Goal: Information Seeking & Learning: Learn about a topic

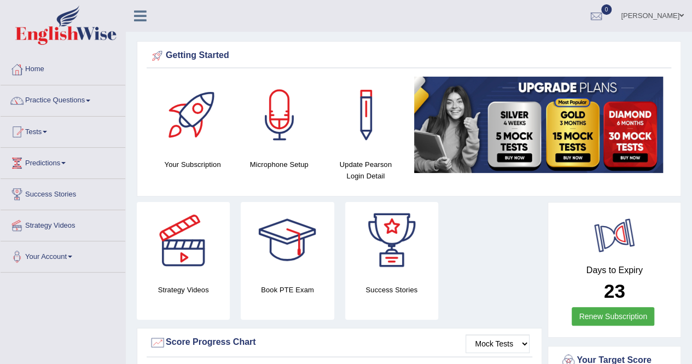
drag, startPoint x: 598, startPoint y: 248, endPoint x: 247, endPoint y: 317, distance: 357.5
click at [69, 160] on link "Predictions" at bounding box center [63, 161] width 125 height 27
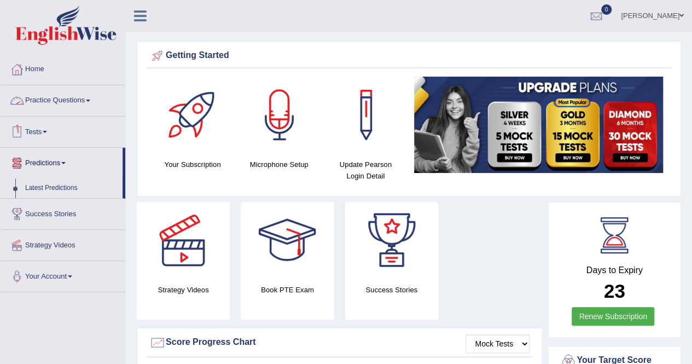
click at [91, 105] on link "Practice Questions" at bounding box center [63, 98] width 125 height 27
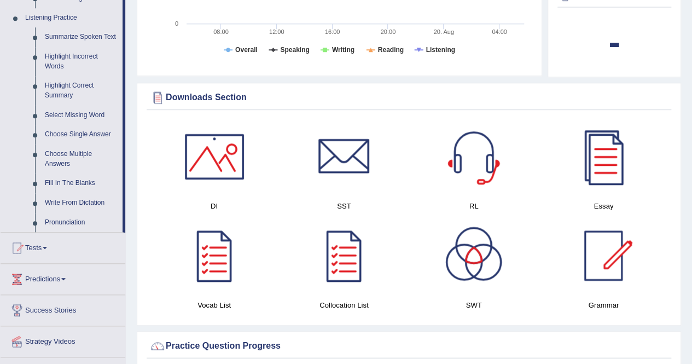
scroll to position [469, 0]
click at [69, 87] on link "Highlight Correct Summary" at bounding box center [81, 90] width 83 height 29
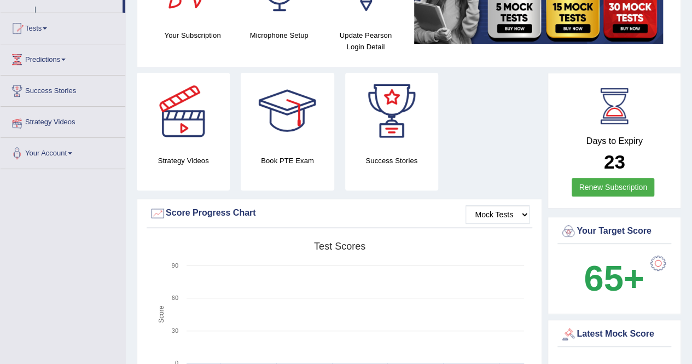
scroll to position [170, 0]
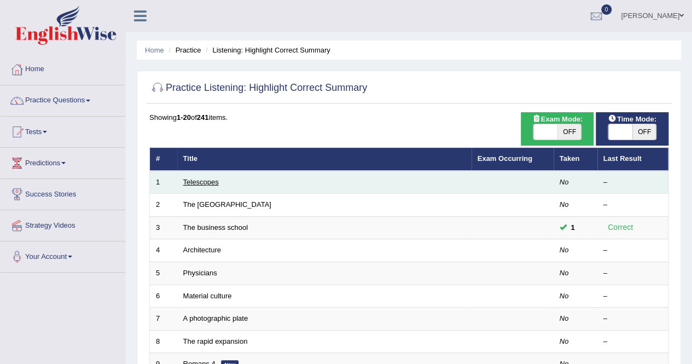
click at [210, 182] on link "Telescopes" at bounding box center [201, 182] width 36 height 8
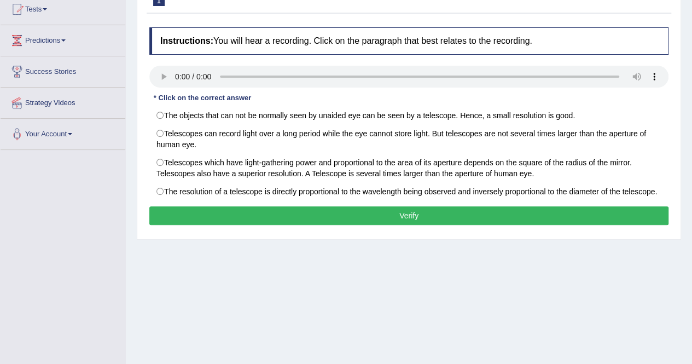
scroll to position [130, 0]
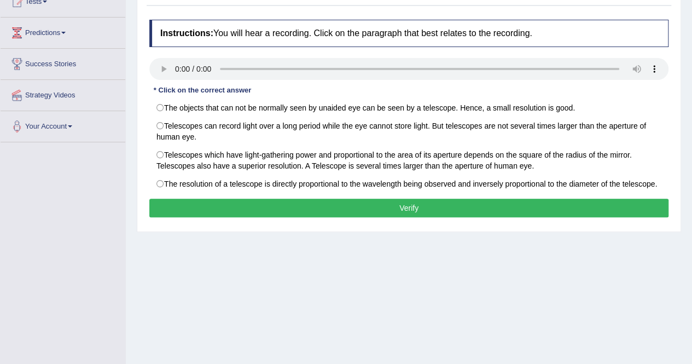
click at [452, 322] on div "Home Practice Listening: Highlight Correct Summary Telescopes Next » Report Que…" at bounding box center [409, 143] width 566 height 547
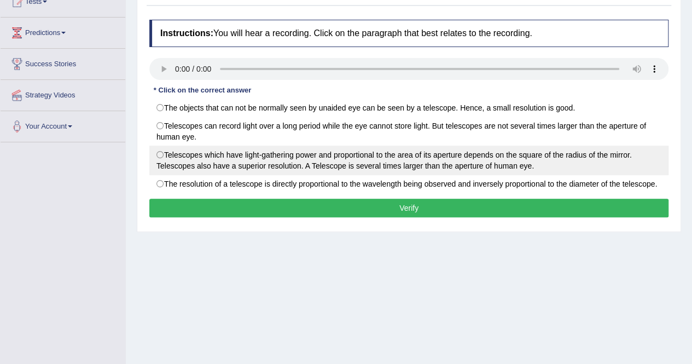
click at [158, 157] on label "Telescopes which have light-gathering power and proportional to the area of its…" at bounding box center [408, 161] width 519 height 30
radio input "true"
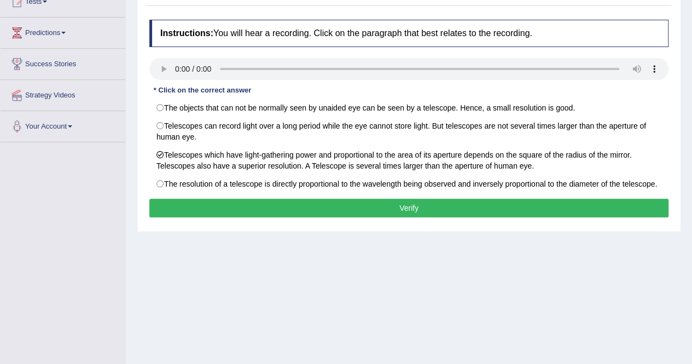
click at [408, 205] on button "Verify" at bounding box center [408, 208] width 519 height 19
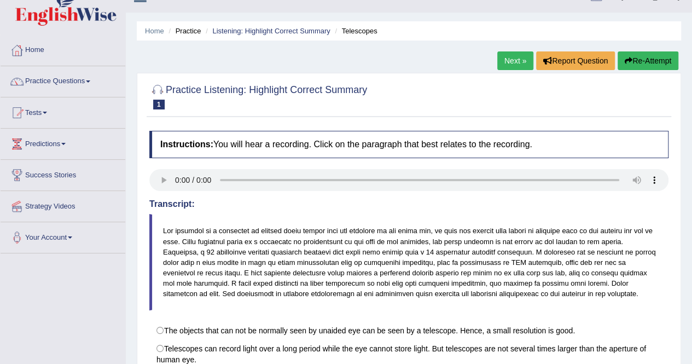
scroll to position [19, 0]
click at [514, 60] on link "Next »" at bounding box center [515, 61] width 36 height 19
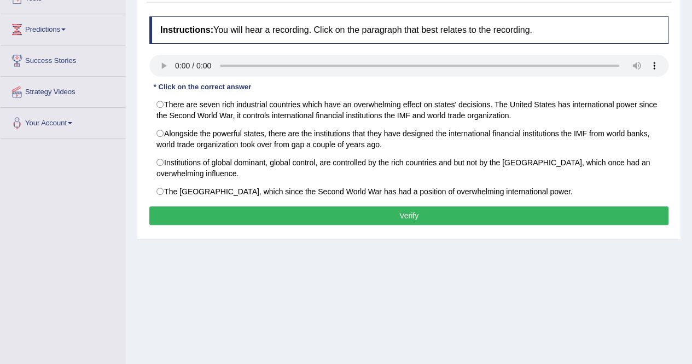
scroll to position [133, 0]
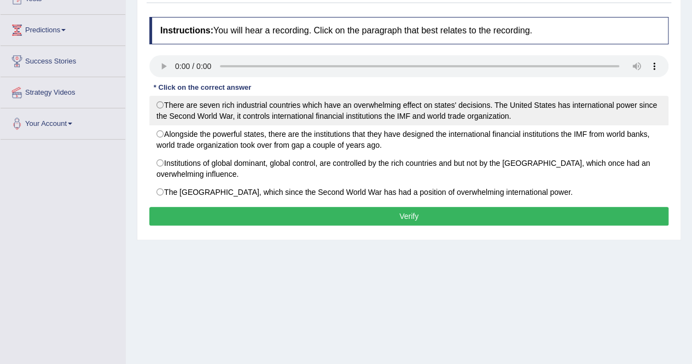
click at [153, 110] on label "There are seven rich industrial countries which have an overwhelming effect on …" at bounding box center [408, 111] width 519 height 30
radio input "true"
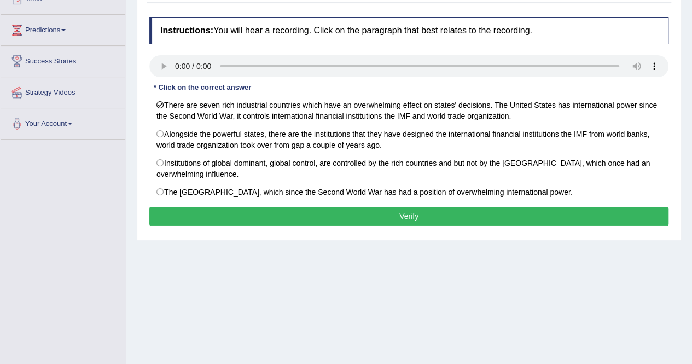
click at [391, 215] on button "Verify" at bounding box center [408, 216] width 519 height 19
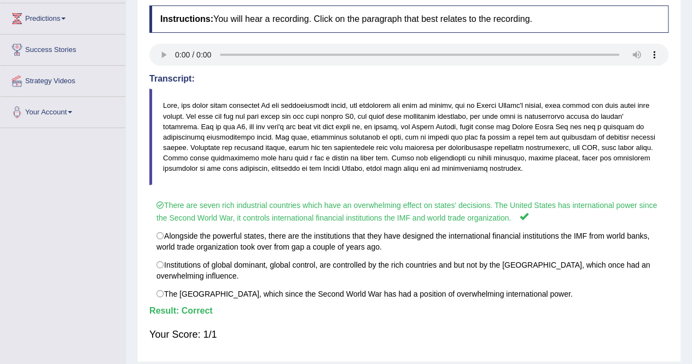
scroll to position [0, 0]
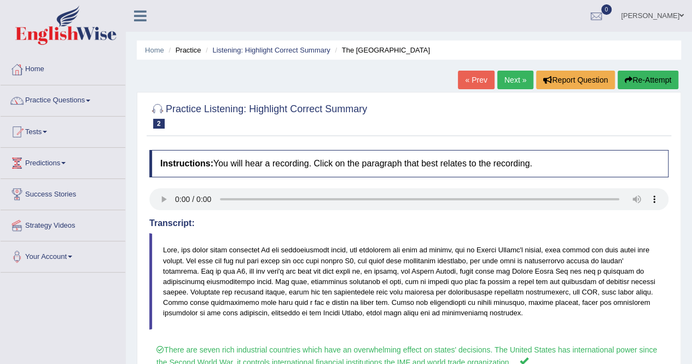
click at [517, 80] on link "Next »" at bounding box center [515, 80] width 36 height 19
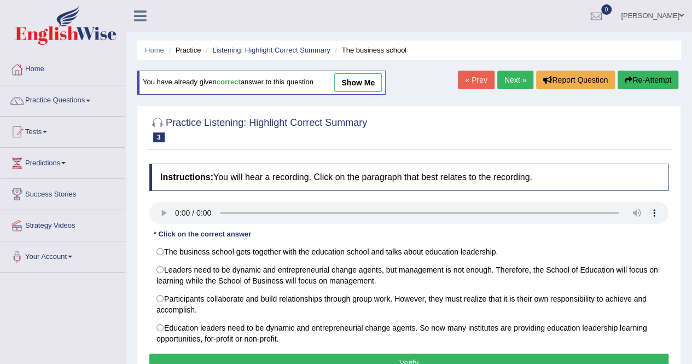
click at [515, 81] on link "Next »" at bounding box center [515, 80] width 36 height 19
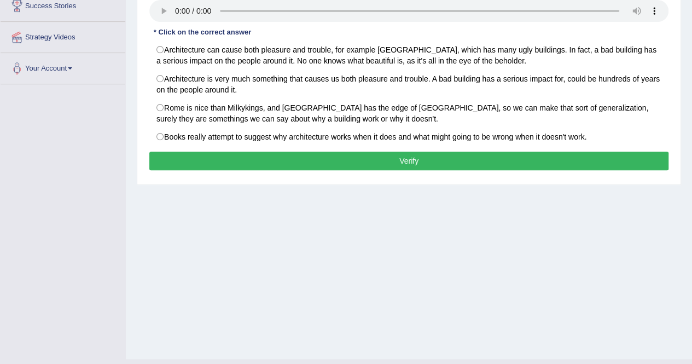
scroll to position [167, 0]
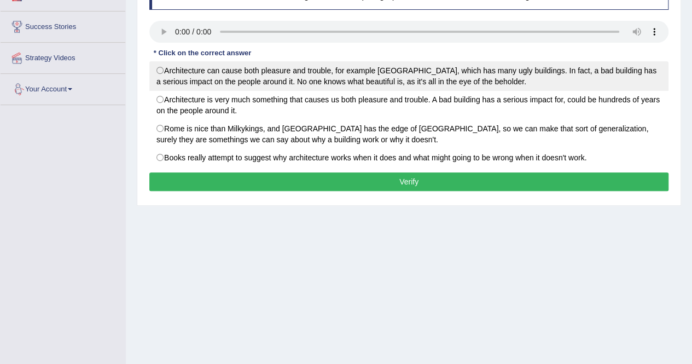
click at [161, 70] on label "Architecture can cause both pleasure and trouble, for example [GEOGRAPHIC_DATA]…" at bounding box center [408, 76] width 519 height 30
radio input "true"
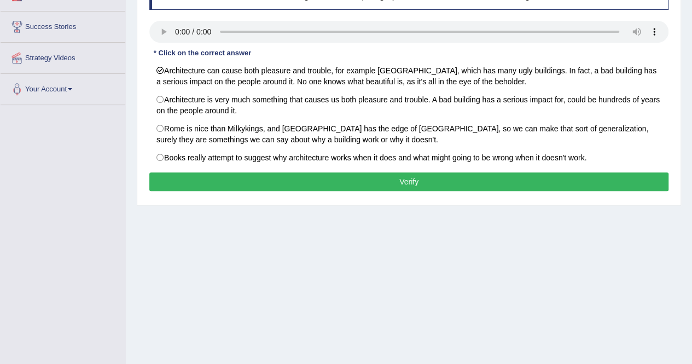
click at [392, 183] on button "Verify" at bounding box center [408, 181] width 519 height 19
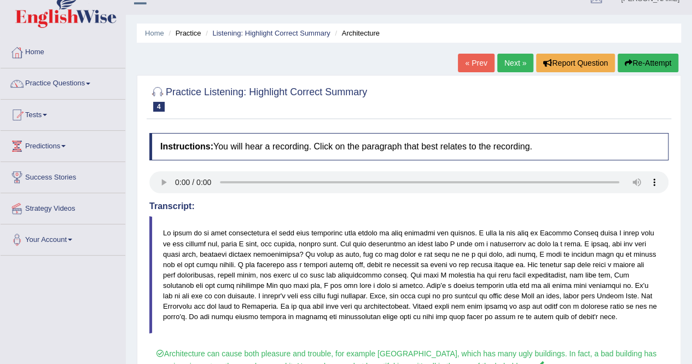
scroll to position [16, 0]
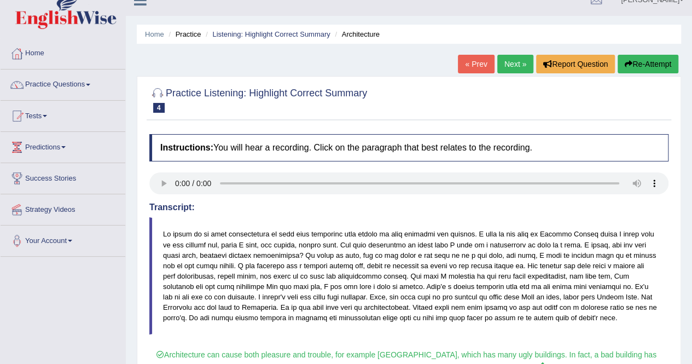
click at [516, 67] on link "Next »" at bounding box center [515, 64] width 36 height 19
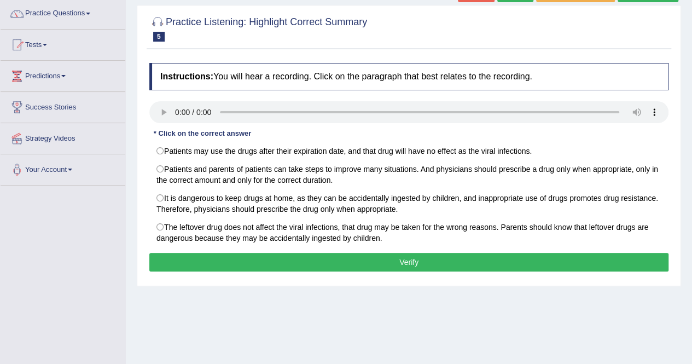
scroll to position [89, 0]
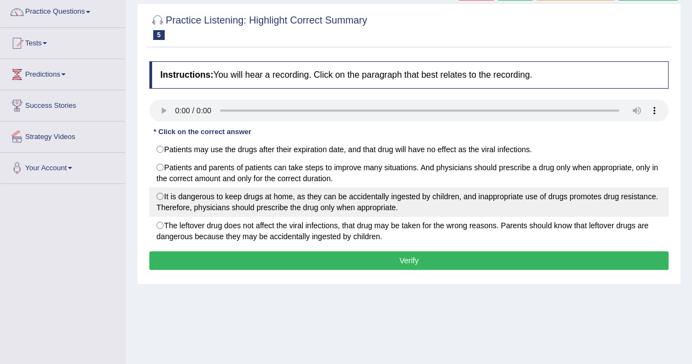
click at [167, 194] on label "It is dangerous to keep drugs at home, as they can be accidentally ingested by …" at bounding box center [408, 202] width 519 height 30
radio input "true"
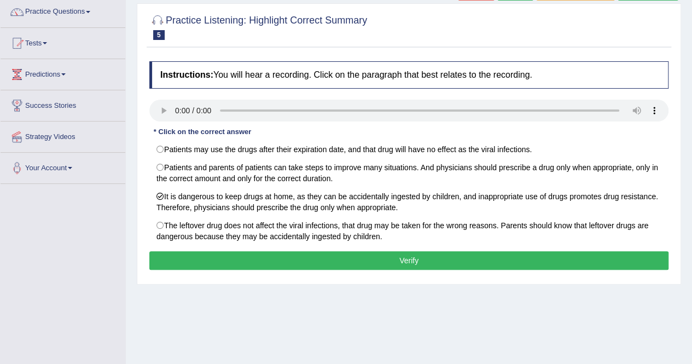
click at [389, 256] on button "Verify" at bounding box center [408, 260] width 519 height 19
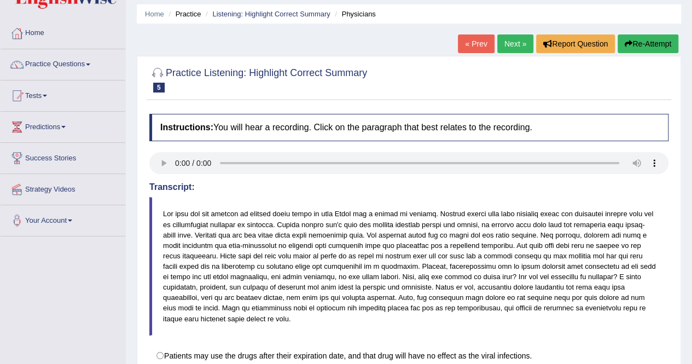
scroll to position [0, 0]
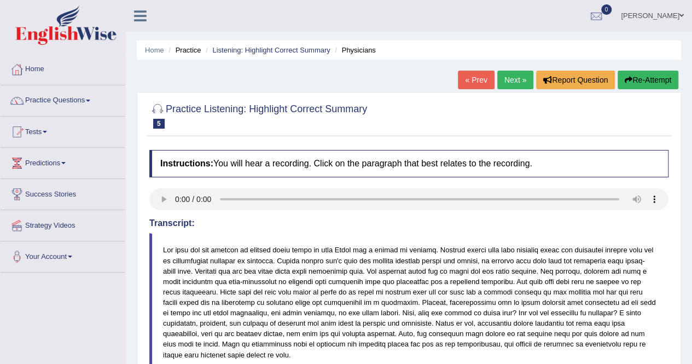
click at [516, 83] on link "Next »" at bounding box center [515, 80] width 36 height 19
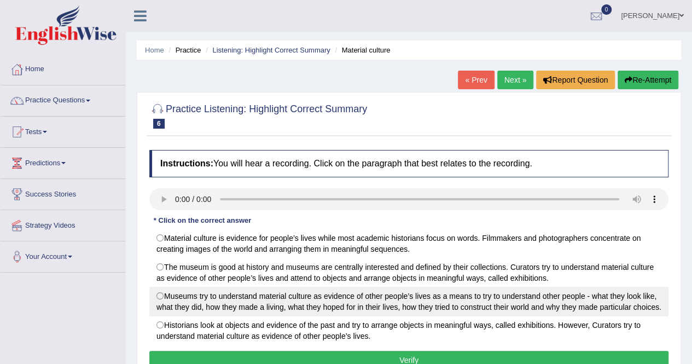
click at [164, 297] on label "Museums try to understand material culture as evidence of other people’s lives …" at bounding box center [408, 302] width 519 height 30
radio input "true"
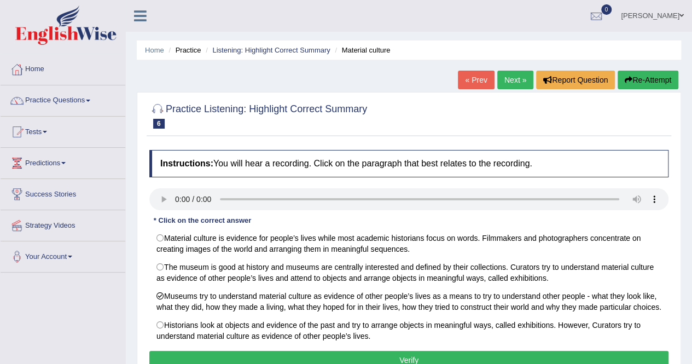
click at [406, 357] on button "Verify" at bounding box center [408, 360] width 519 height 19
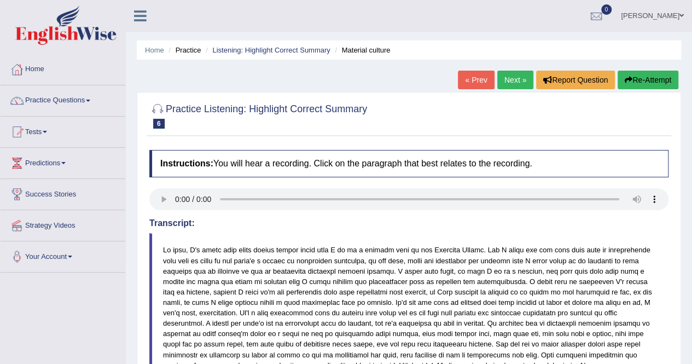
click at [508, 84] on link "Next »" at bounding box center [515, 80] width 36 height 19
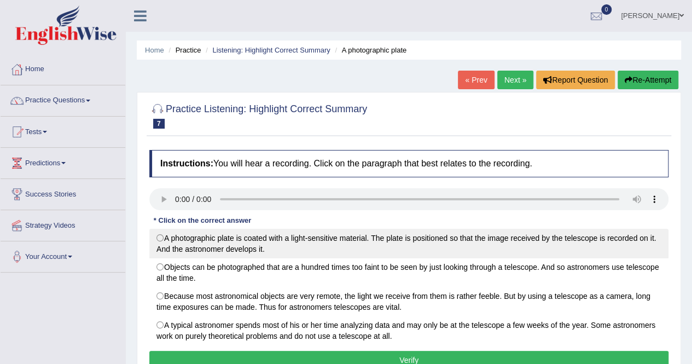
click at [162, 235] on label "A photographic plate is coated with a light-sensitive material. The plate is po…" at bounding box center [408, 244] width 519 height 30
radio input "true"
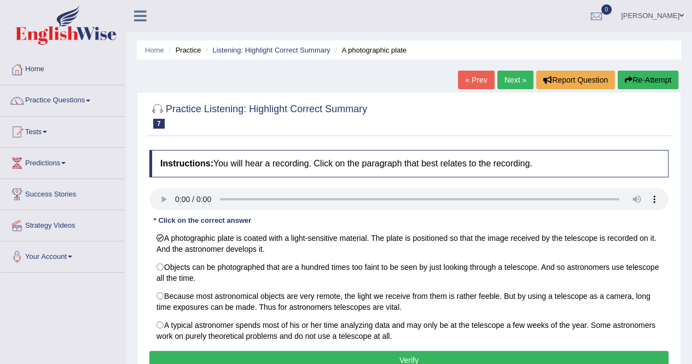
click at [384, 353] on button "Verify" at bounding box center [408, 360] width 519 height 19
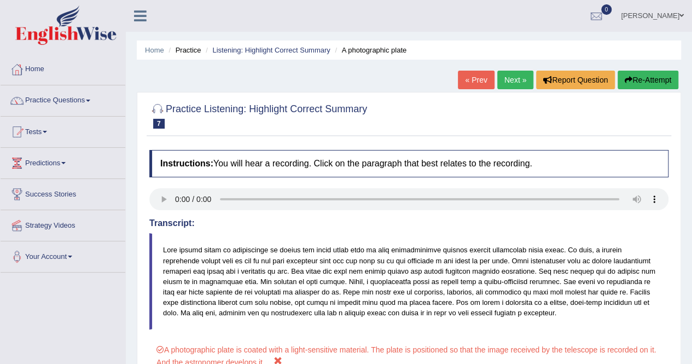
click at [507, 82] on link "Next »" at bounding box center [515, 80] width 36 height 19
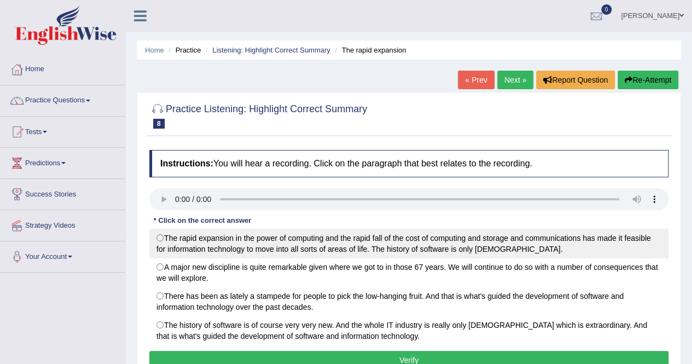
click at [162, 234] on label "The rapid expansion in the power of computing and the rapid fall of the cost of…" at bounding box center [408, 244] width 519 height 30
radio input "true"
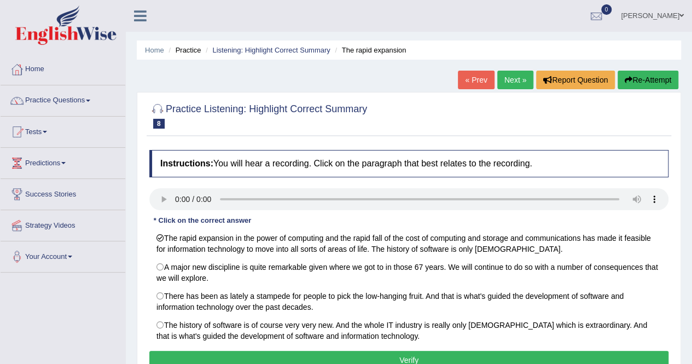
click at [299, 362] on button "Verify" at bounding box center [408, 360] width 519 height 19
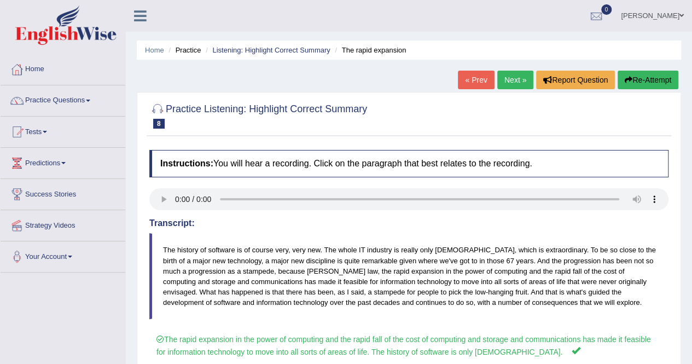
click at [660, 256] on blockquote "The history of software is of course very, very new. The whole IT industry is r…" at bounding box center [408, 276] width 519 height 86
click at [515, 83] on link "Next »" at bounding box center [515, 80] width 36 height 19
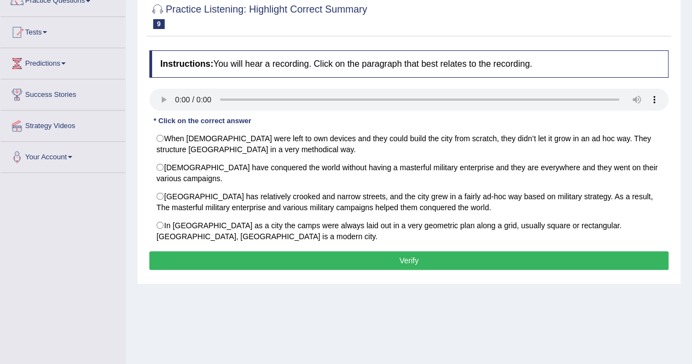
scroll to position [99, 0]
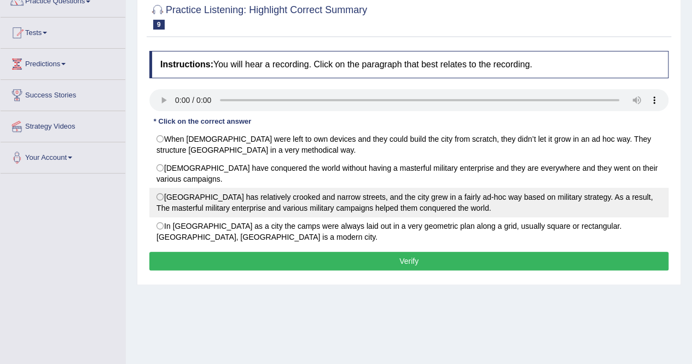
click at [165, 194] on label "Rome City has relatively crooked and narrow streets, and the city grew in a fai…" at bounding box center [408, 203] width 519 height 30
radio input "true"
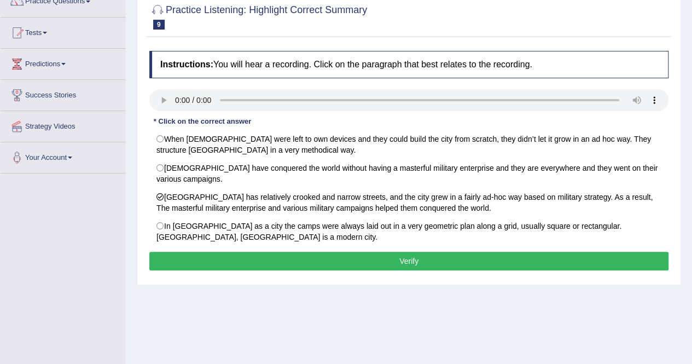
click at [379, 258] on button "Verify" at bounding box center [408, 261] width 519 height 19
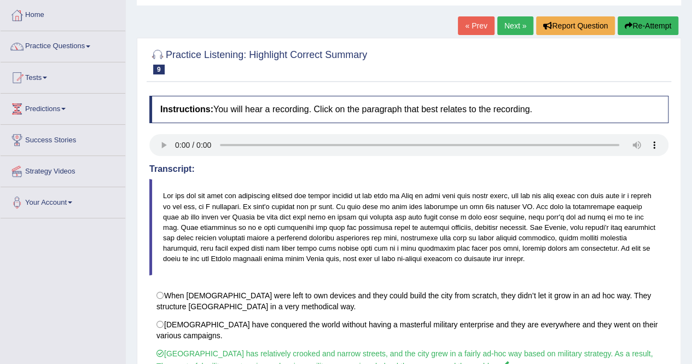
scroll to position [0, 0]
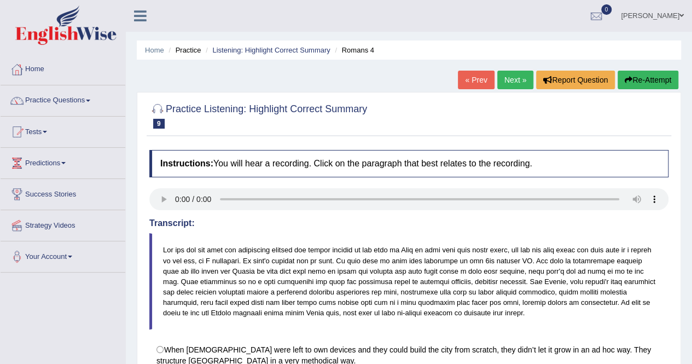
click at [517, 79] on link "Next »" at bounding box center [515, 80] width 36 height 19
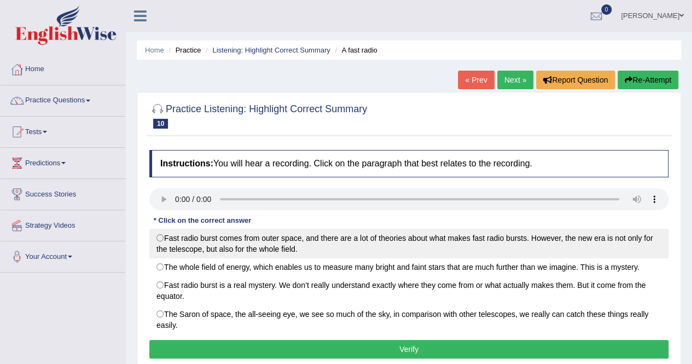
click at [163, 245] on label "Fast radio burst comes from outer space, and there are a lot of theories about …" at bounding box center [408, 244] width 519 height 30
radio input "true"
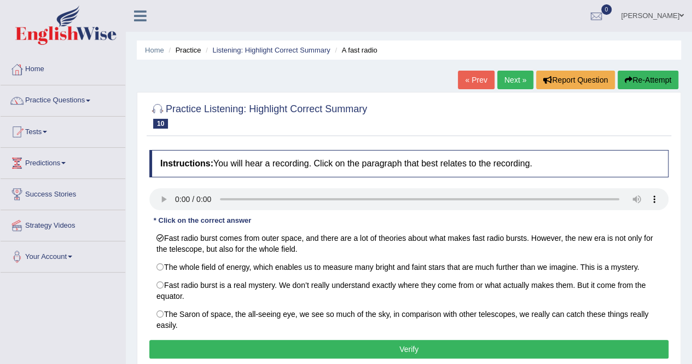
click at [381, 350] on button "Verify" at bounding box center [408, 349] width 519 height 19
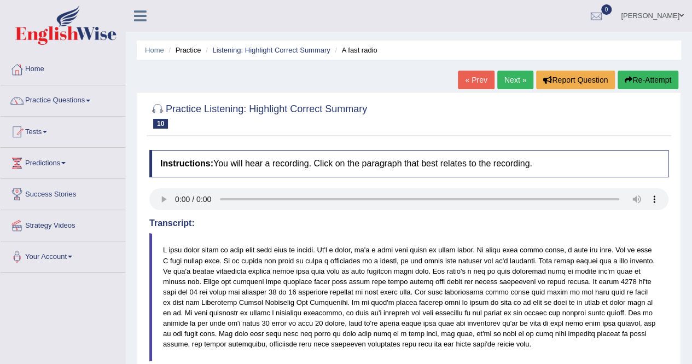
click at [508, 83] on link "Next »" at bounding box center [515, 80] width 36 height 19
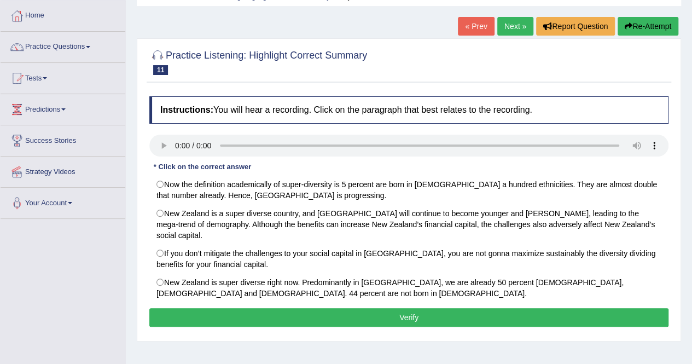
scroll to position [55, 0]
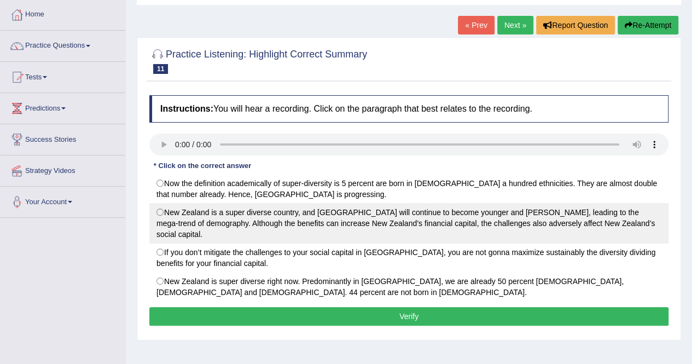
click at [162, 211] on label "New Zealand is a super diverse country, and [GEOGRAPHIC_DATA] will continue to …" at bounding box center [408, 223] width 519 height 41
radio input "true"
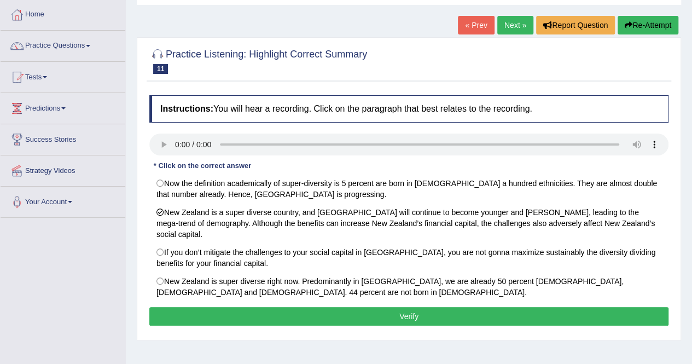
click at [409, 307] on button "Verify" at bounding box center [408, 316] width 519 height 19
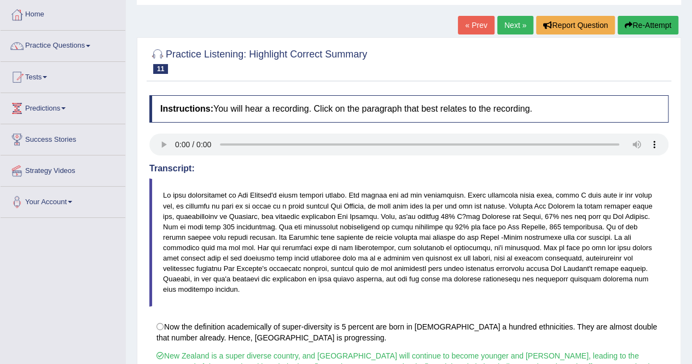
click at [656, 265] on blockquote at bounding box center [408, 242] width 519 height 128
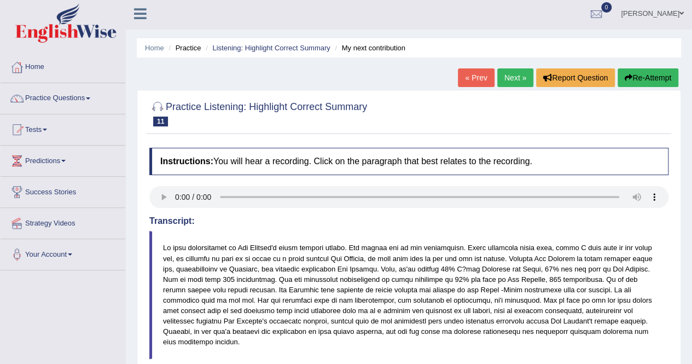
scroll to position [0, 0]
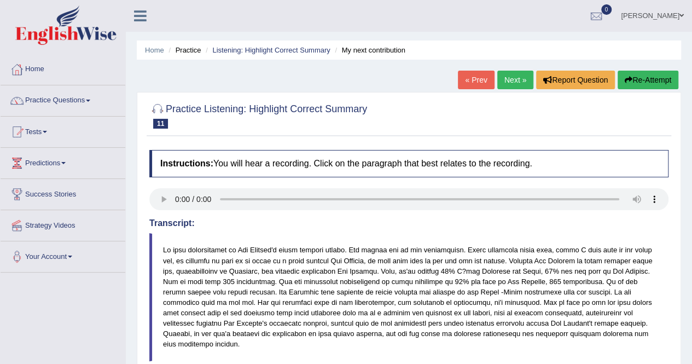
click at [514, 80] on link "Next »" at bounding box center [515, 80] width 36 height 19
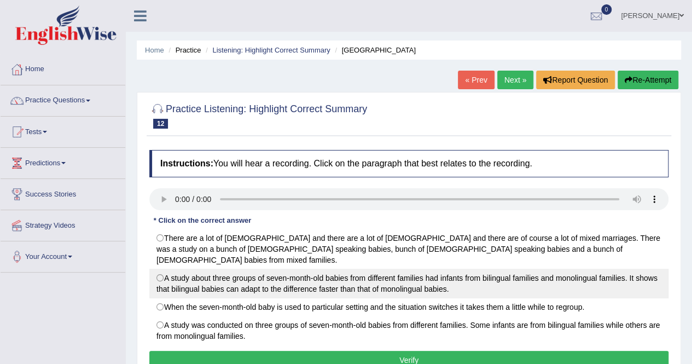
click at [165, 272] on label "A study about three groups of seven-month-old babies from different families ha…" at bounding box center [408, 284] width 519 height 30
radio input "true"
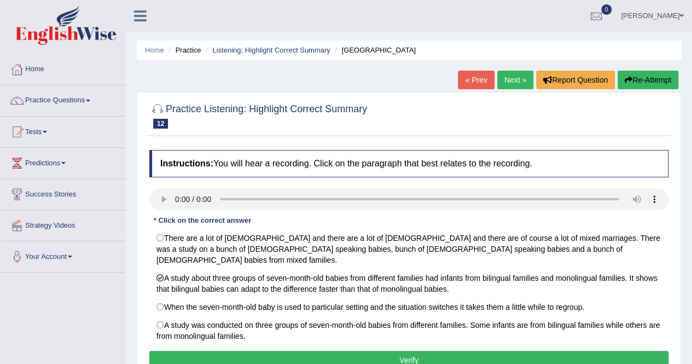
click at [403, 353] on button "Verify" at bounding box center [408, 360] width 519 height 19
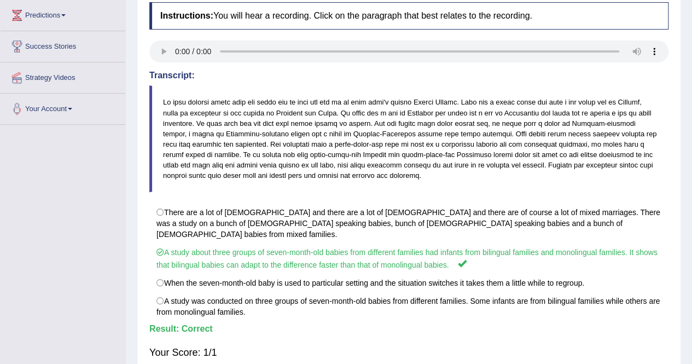
scroll to position [151, 0]
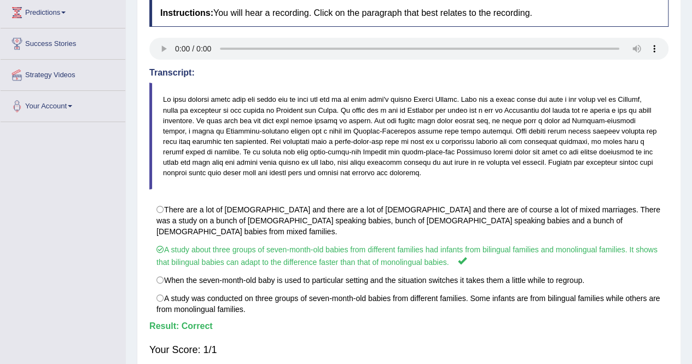
click at [666, 271] on label "When the seven-month-old baby is used to particular setting and the situation s…" at bounding box center [408, 280] width 519 height 19
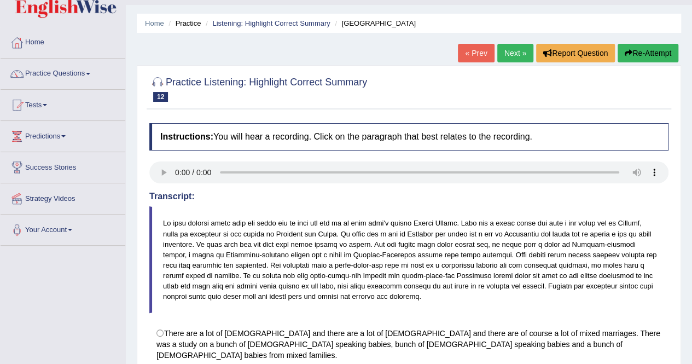
scroll to position [0, 0]
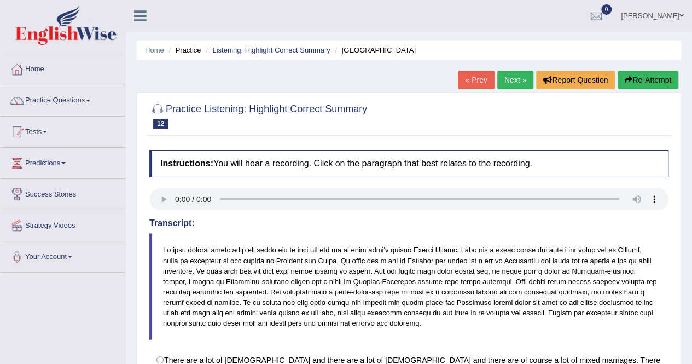
click at [508, 79] on link "Next »" at bounding box center [515, 80] width 36 height 19
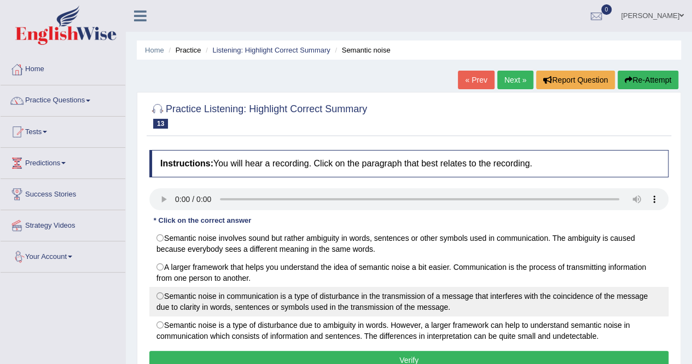
click at [166, 300] on label "Semantic noise in communication is a type of disturbance in the transmission of…" at bounding box center [408, 302] width 519 height 30
radio input "true"
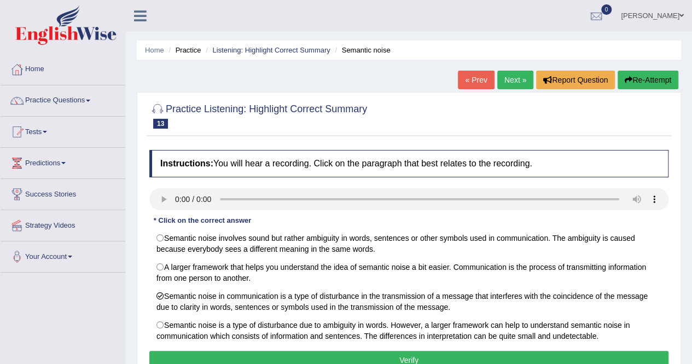
click at [402, 357] on button "Verify" at bounding box center [408, 360] width 519 height 19
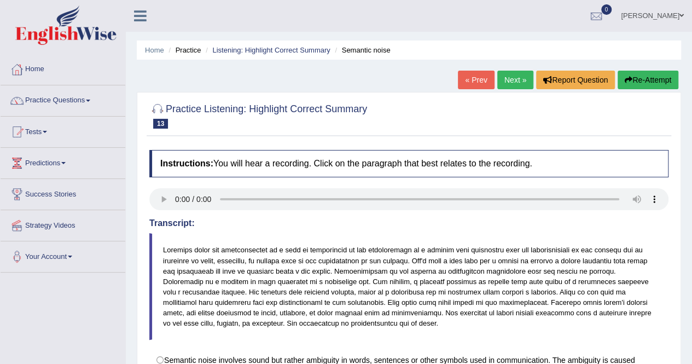
drag, startPoint x: 402, startPoint y: 357, endPoint x: 360, endPoint y: 210, distance: 153.3
click at [360, 210] on div "Instructions: You will hear a recording. Click on the paragraph that best relat…" at bounding box center [409, 333] width 525 height 379
click at [510, 78] on link "Next »" at bounding box center [515, 80] width 36 height 19
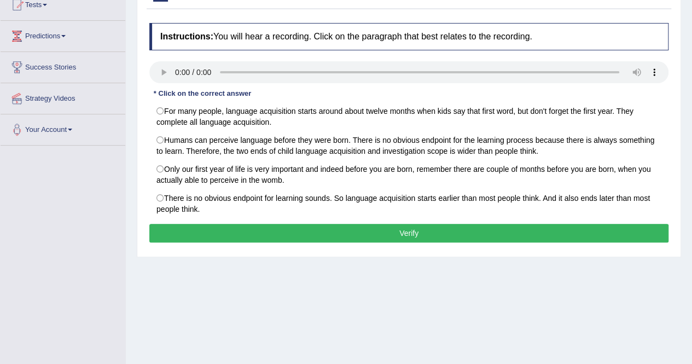
scroll to position [128, 0]
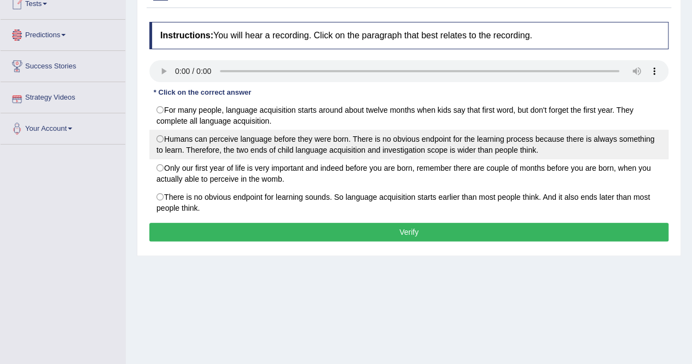
click at [165, 136] on label "Humans can perceive language before they were born. There is no obvious endpoin…" at bounding box center [408, 145] width 519 height 30
radio input "true"
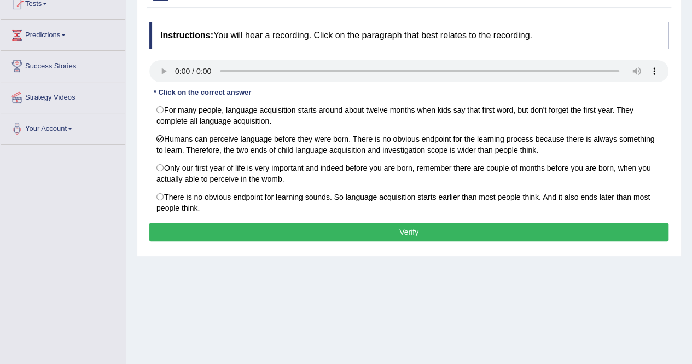
click at [418, 232] on button "Verify" at bounding box center [408, 232] width 519 height 19
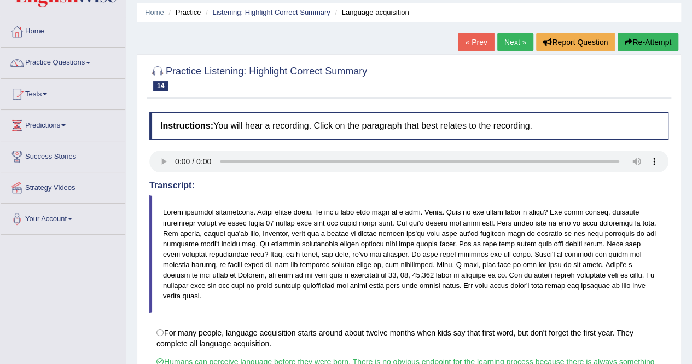
scroll to position [25, 0]
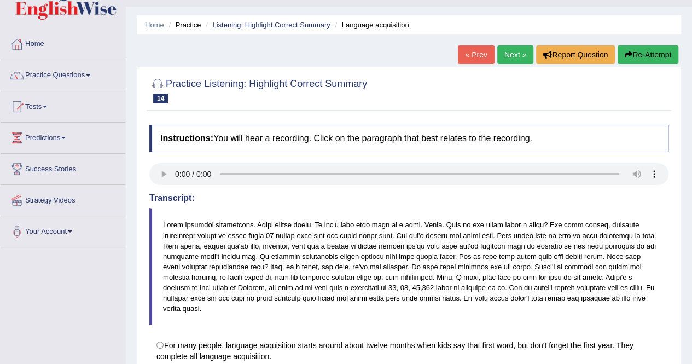
click at [516, 54] on link "Next »" at bounding box center [515, 54] width 36 height 19
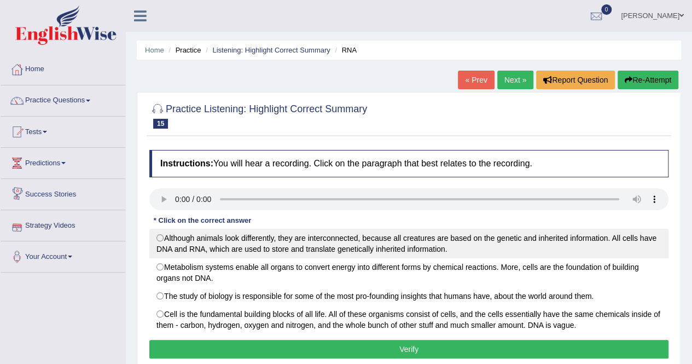
click at [163, 242] on label "Although animals look differently, they are interconnected, because all creatur…" at bounding box center [408, 244] width 519 height 30
radio input "true"
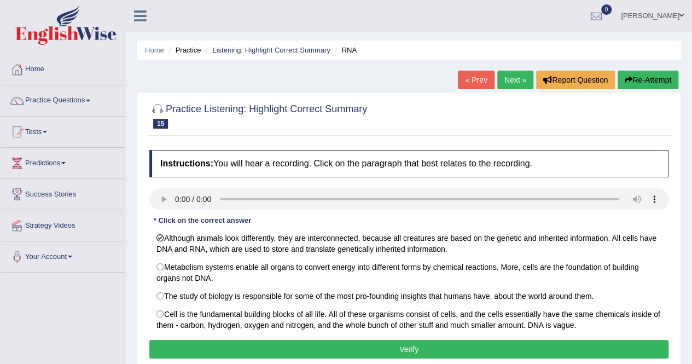
click at [420, 349] on button "Verify" at bounding box center [408, 349] width 519 height 19
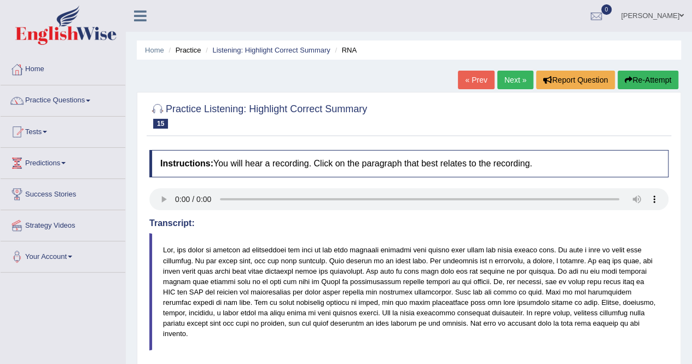
click at [523, 79] on link "Next »" at bounding box center [515, 80] width 36 height 19
